Goal: Transaction & Acquisition: Purchase product/service

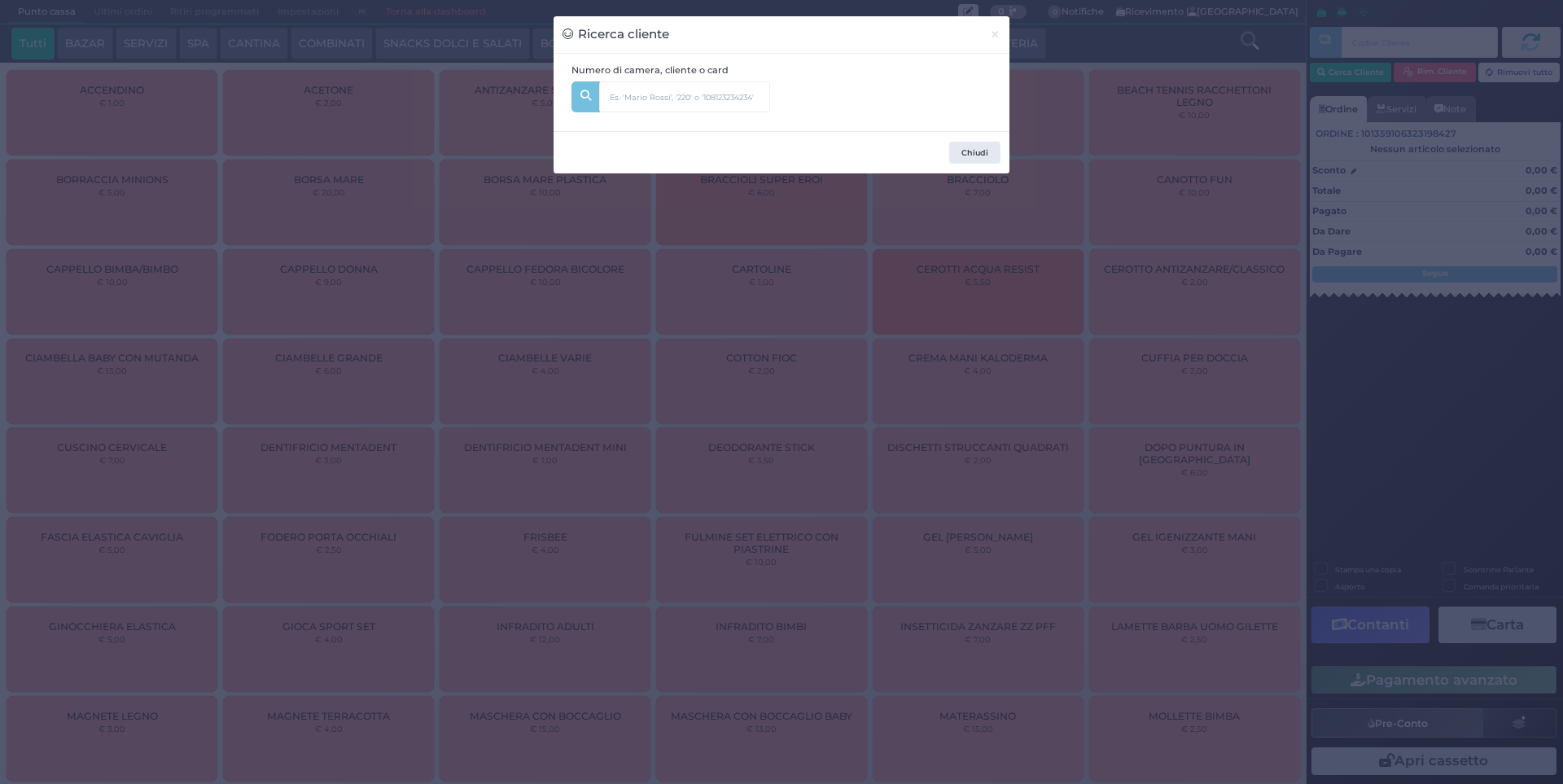
click at [978, 32] on div "Ricerca cliente ×" at bounding box center [782, 35] width 456 height 38
click at [988, 36] on button "×" at bounding box center [995, 34] width 28 height 37
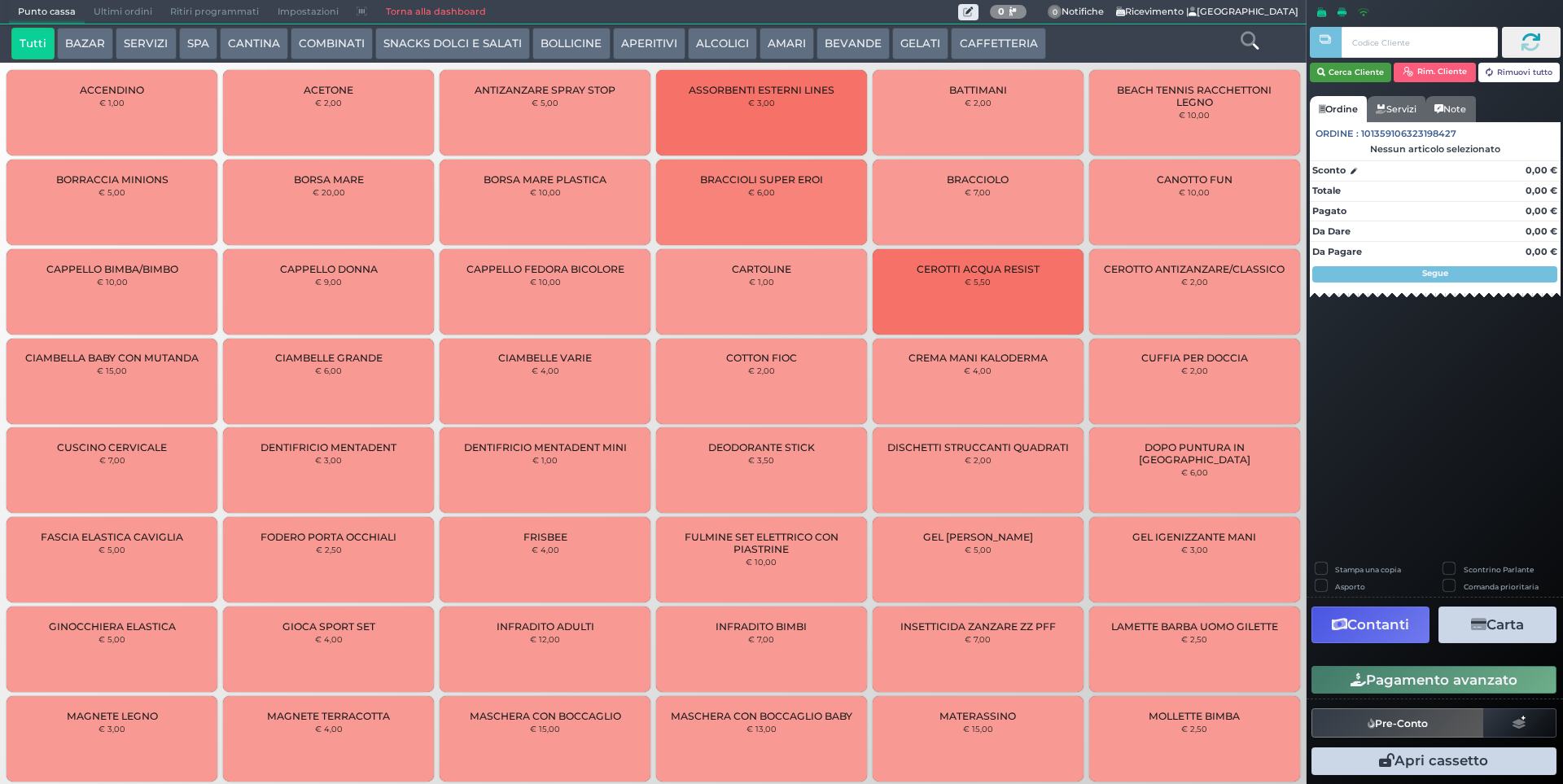
click at [1357, 73] on button "Cerca Cliente" at bounding box center [1350, 72] width 82 height 20
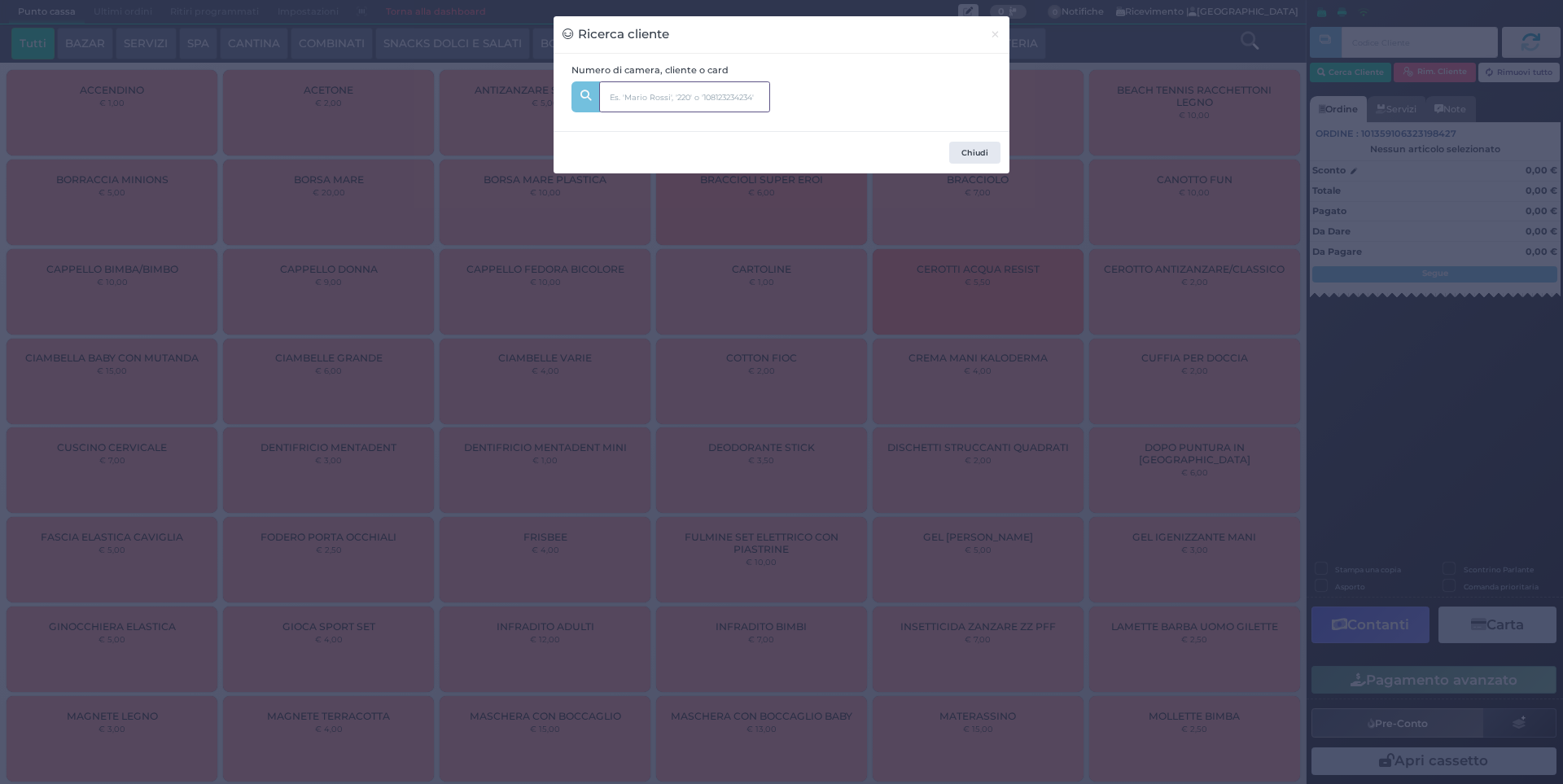
click at [653, 107] on input "text" at bounding box center [684, 96] width 171 height 31
type input "142"
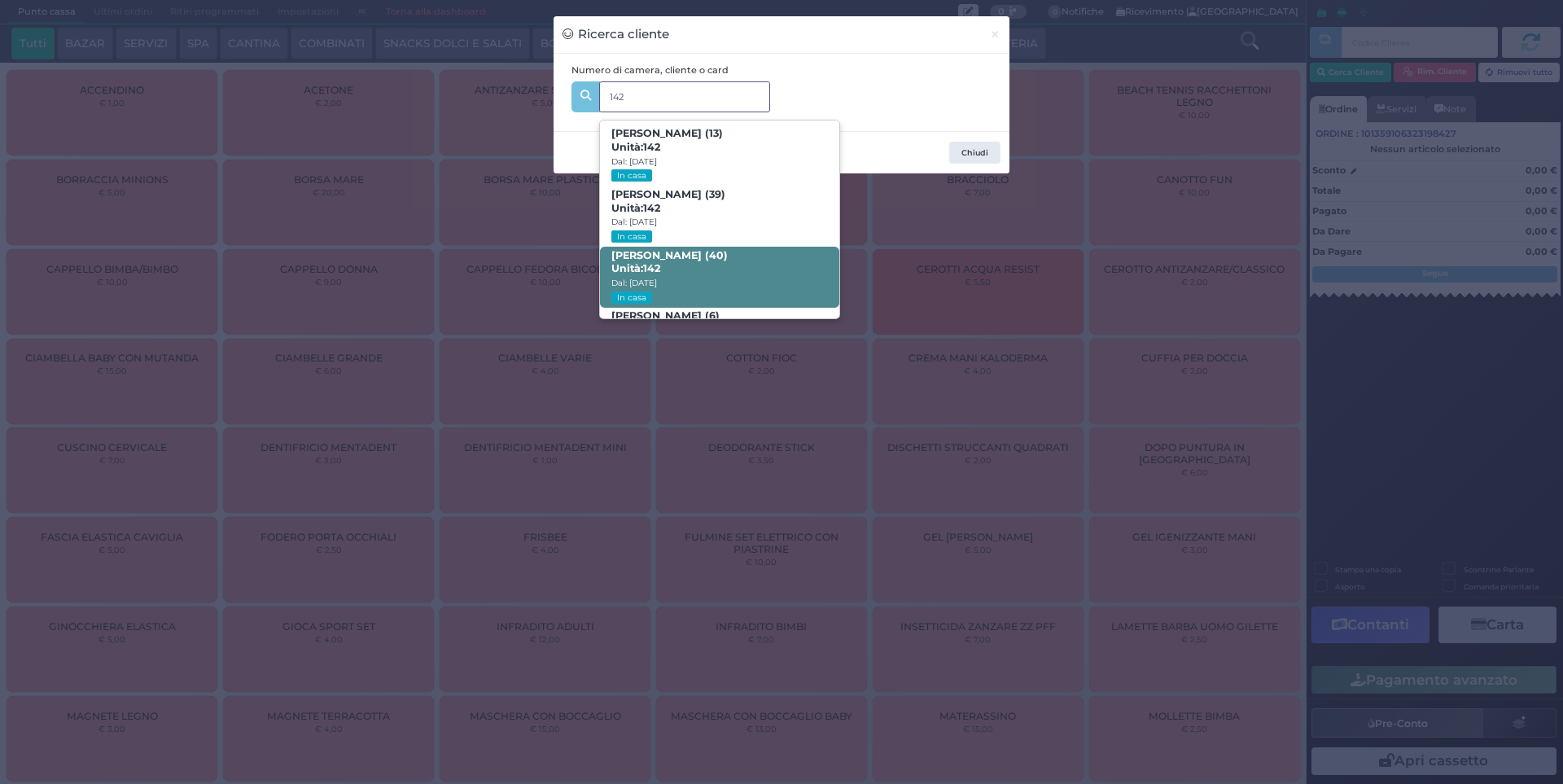
scroll to position [78, 0]
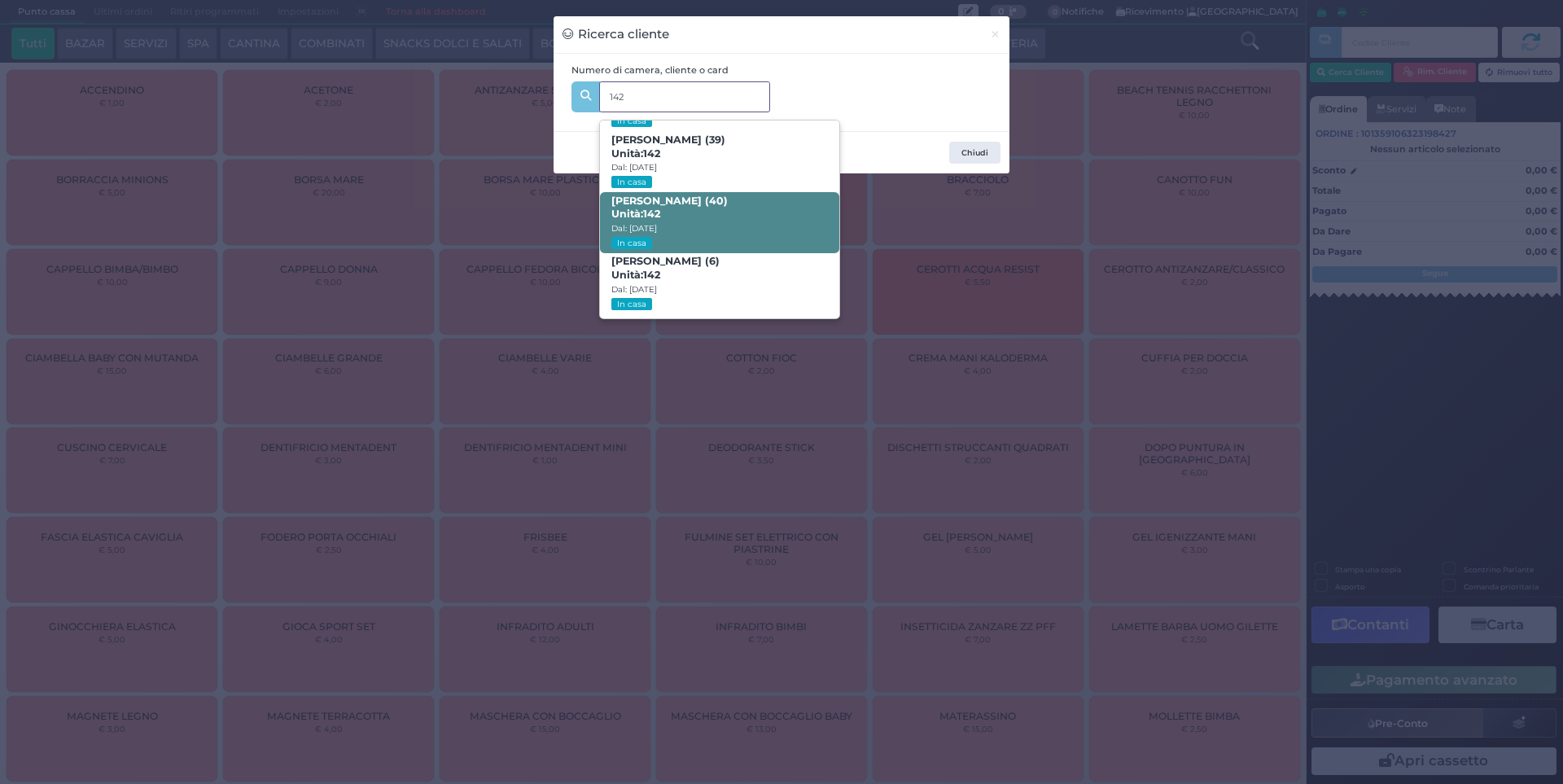
click at [768, 217] on span "FABRIZIO NUNZI (40) Unità: 142 Dal: 09/08/2025 In casa" at bounding box center [719, 222] width 238 height 61
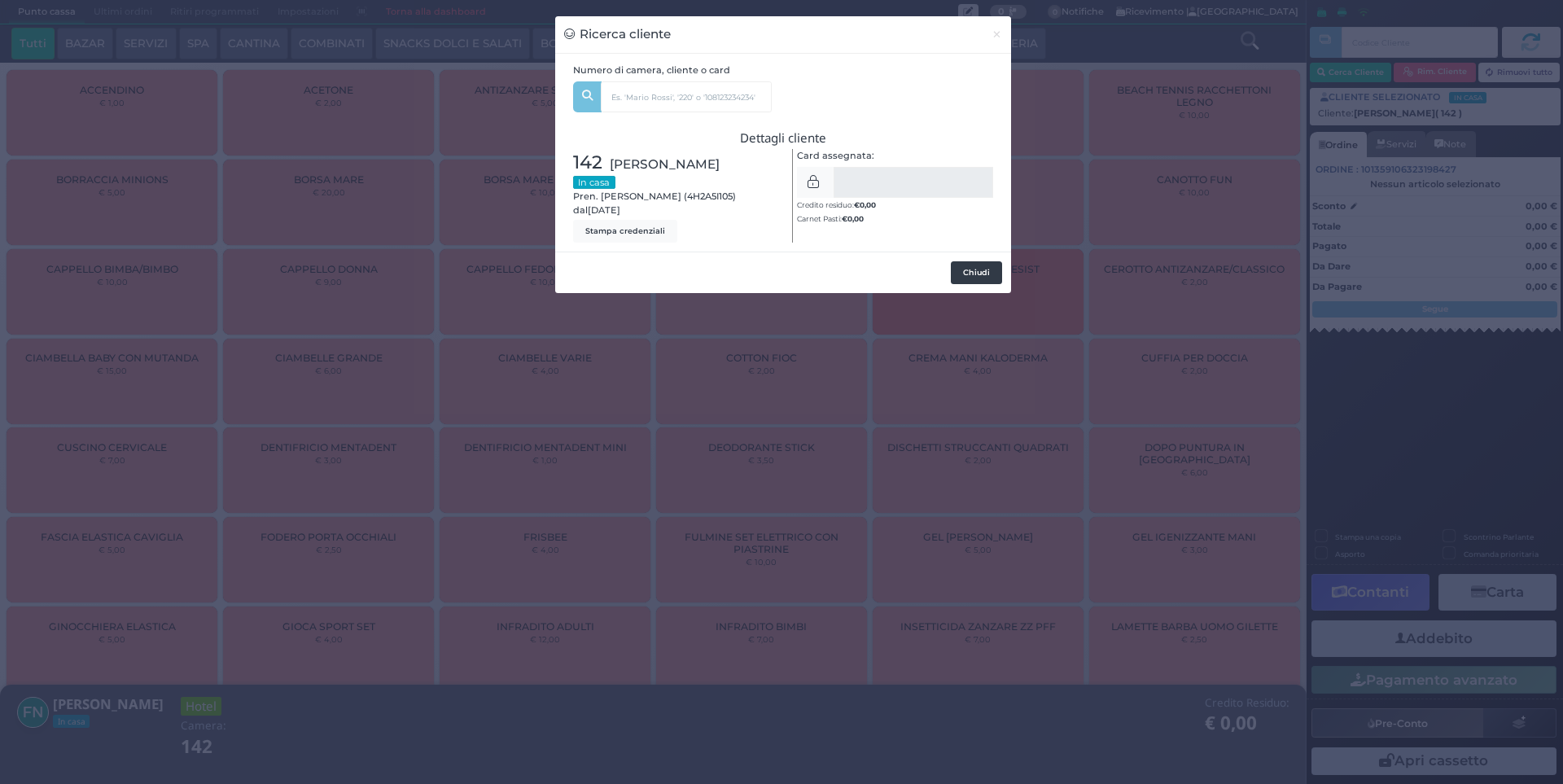
click at [973, 274] on button "Chiudi" at bounding box center [976, 272] width 51 height 23
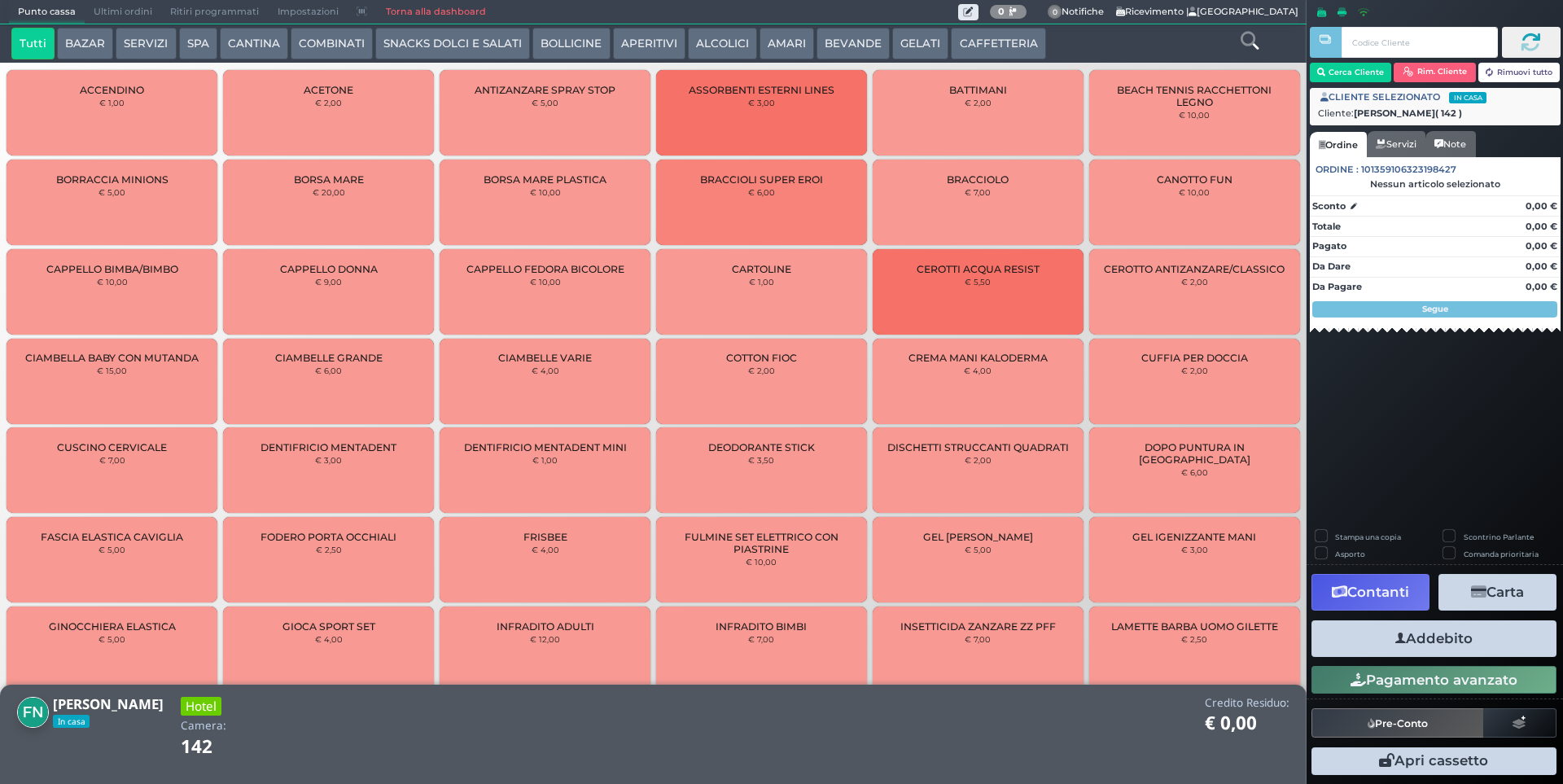
click at [779, 36] on button "AMARI" at bounding box center [787, 44] width 55 height 32
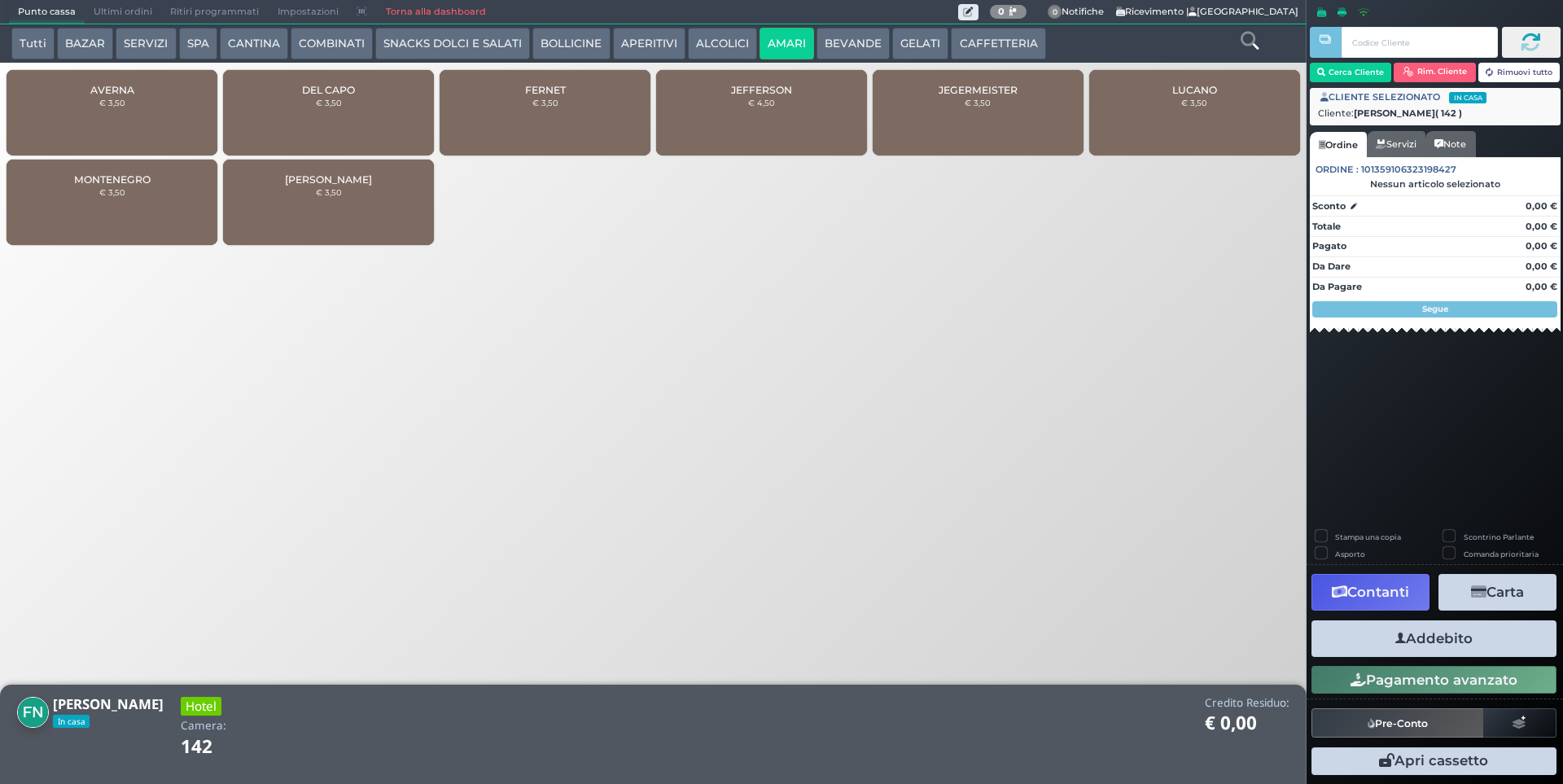
click at [167, 189] on div "MONTENEGRO € 3,50" at bounding box center [112, 202] width 211 height 85
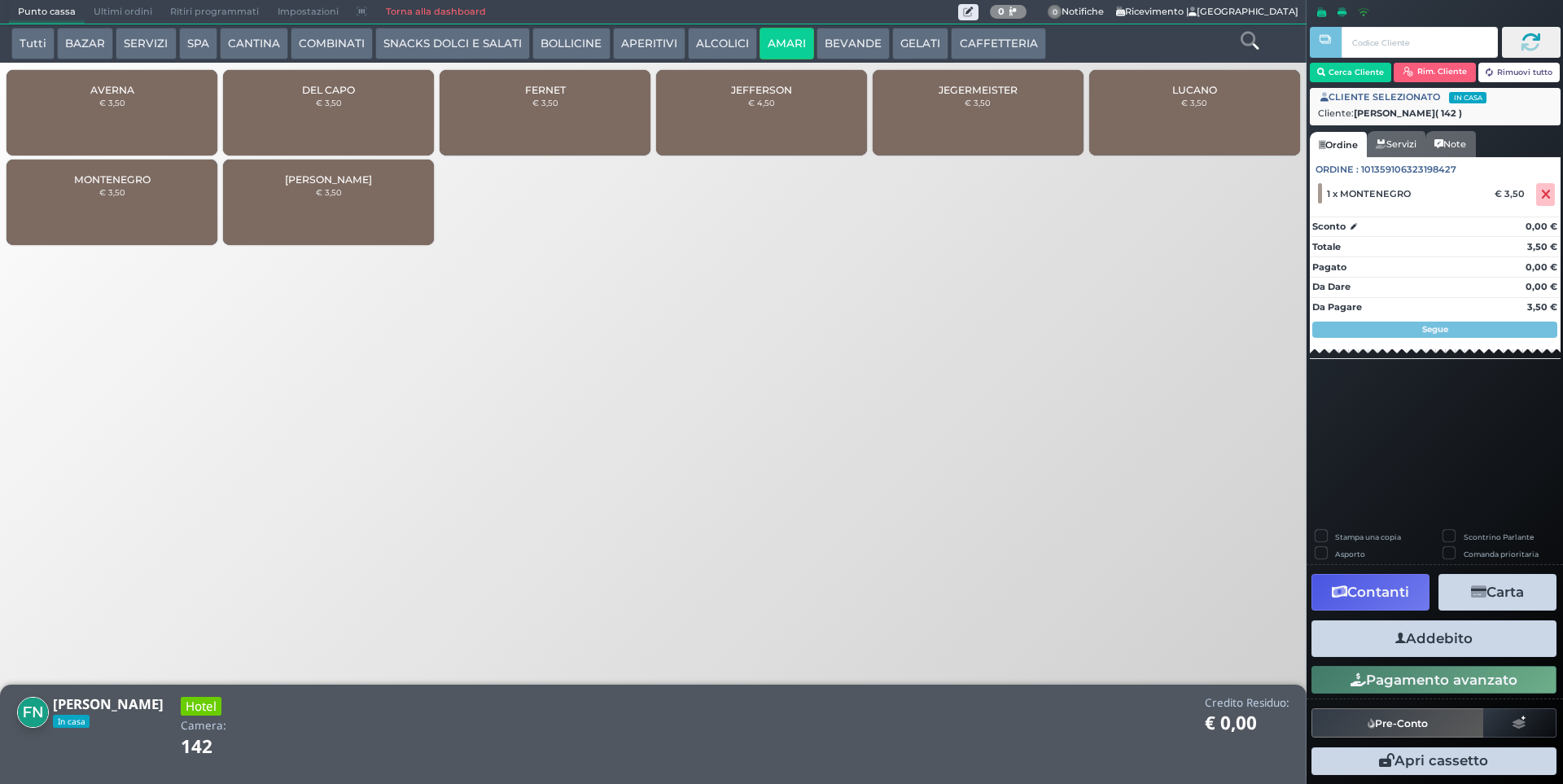
click at [172, 183] on div "MONTENEGRO € 3,50" at bounding box center [112, 202] width 211 height 85
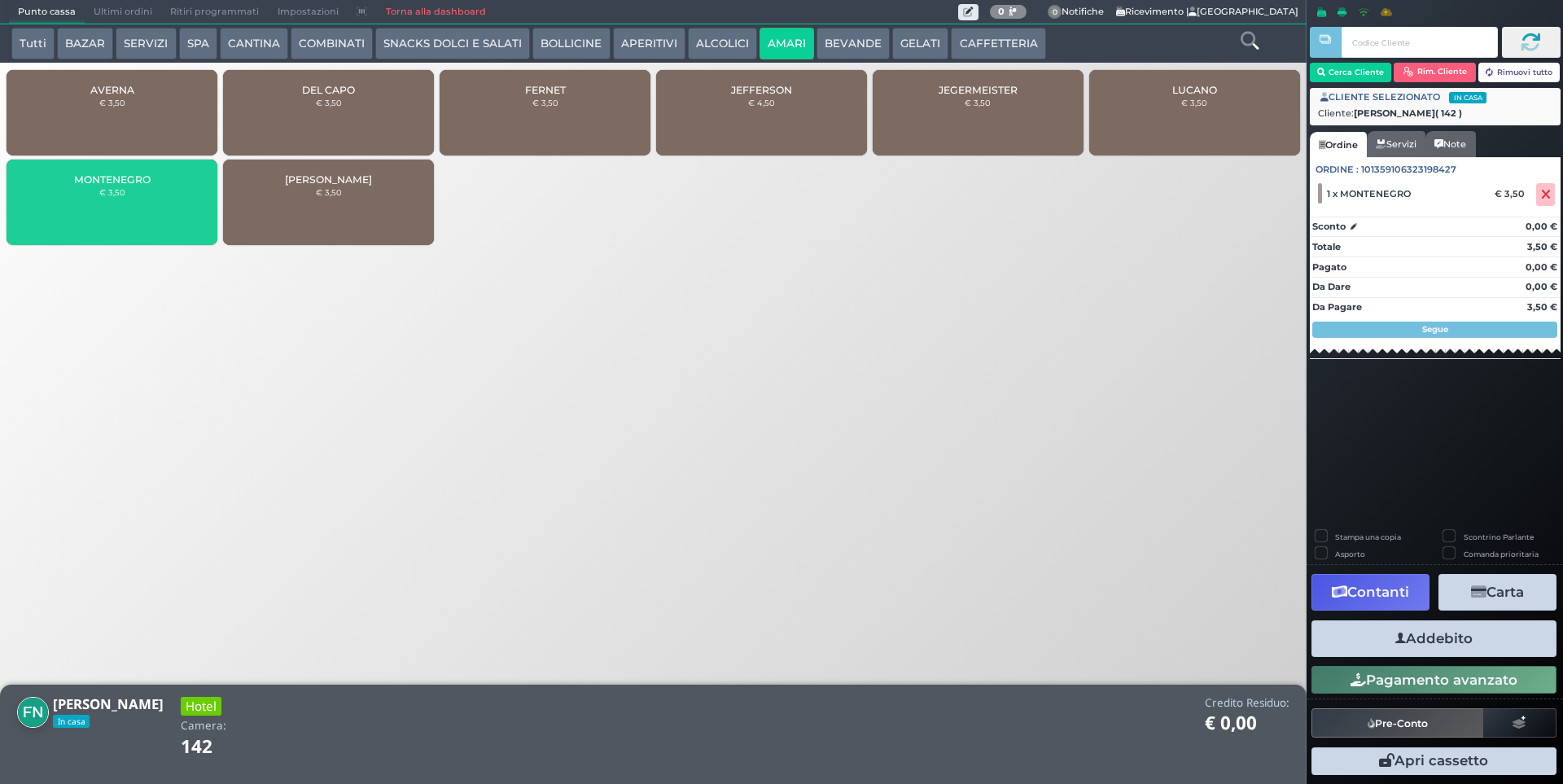
click at [172, 183] on div "MONTENEGRO € 3,50" at bounding box center [112, 202] width 211 height 85
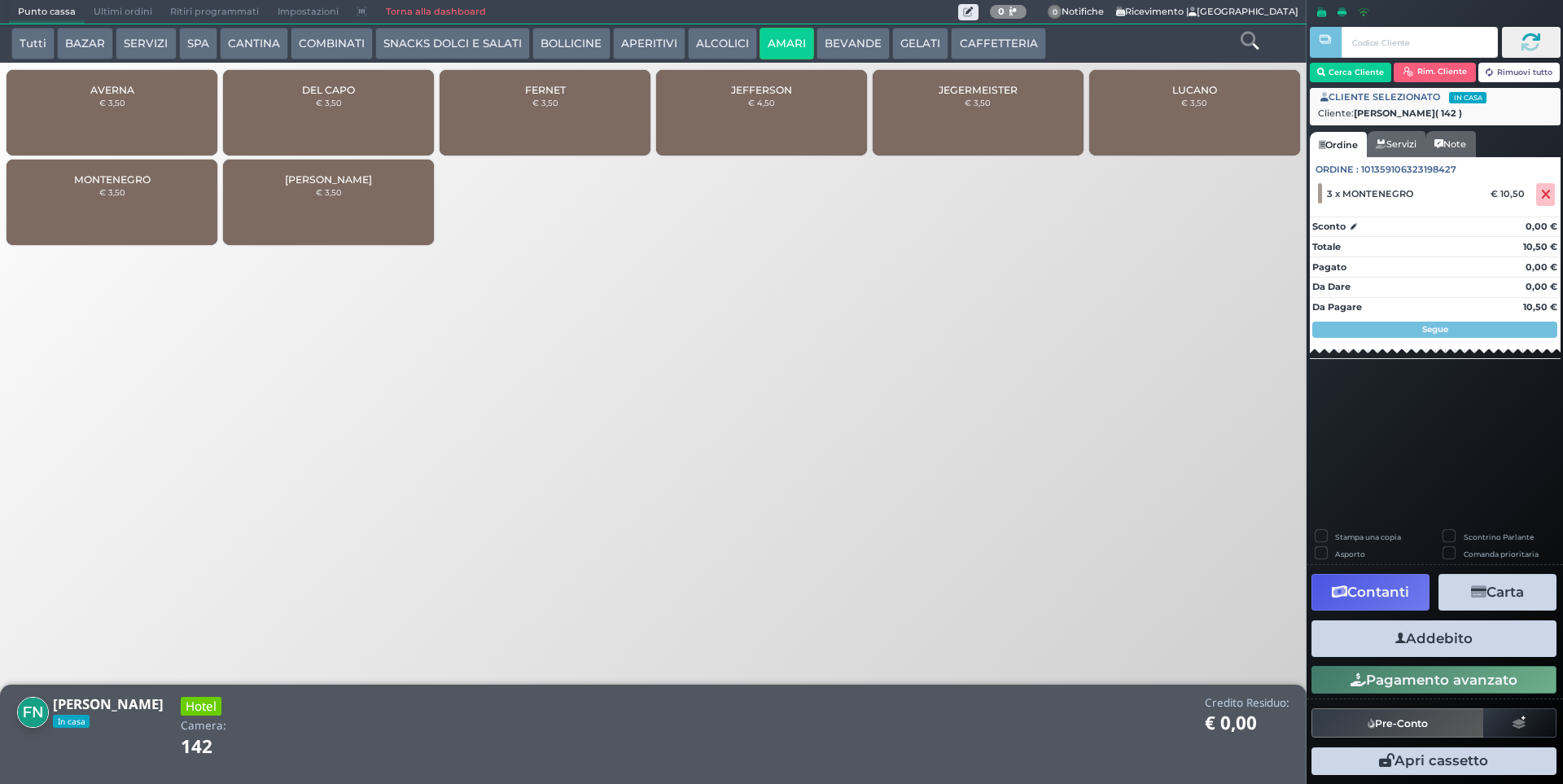
click at [172, 183] on div "MONTENEGRO € 3,50" at bounding box center [112, 202] width 211 height 85
click at [1412, 631] on button "Addebito" at bounding box center [1433, 638] width 245 height 37
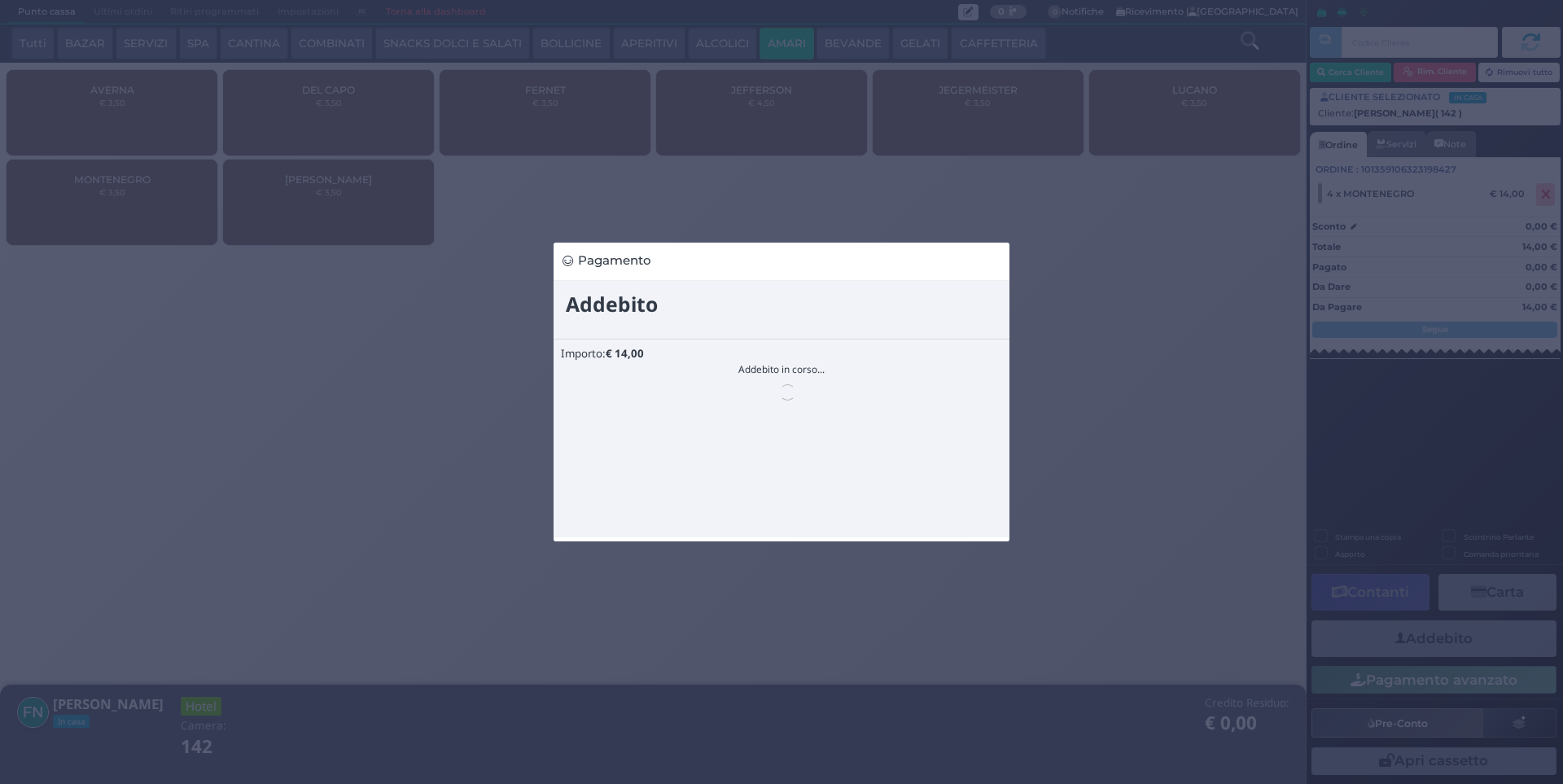
scroll to position [0, 0]
